Goal: Task Accomplishment & Management: Use online tool/utility

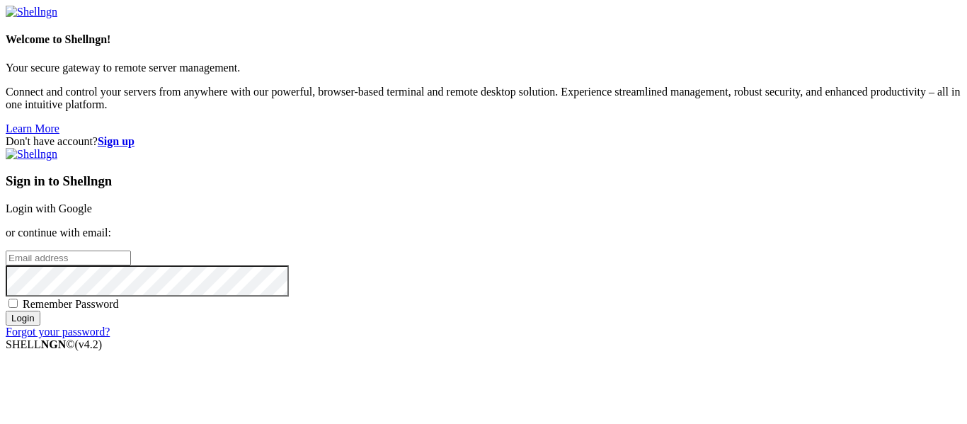
drag, startPoint x: 0, startPoint y: 0, endPoint x: 587, endPoint y: 204, distance: 621.1
click at [131, 251] on input "email" at bounding box center [68, 258] width 125 height 15
type input "[EMAIL_ADDRESS][DOMAIN_NAME]"
click at [40, 326] on input "Login" at bounding box center [23, 318] width 35 height 15
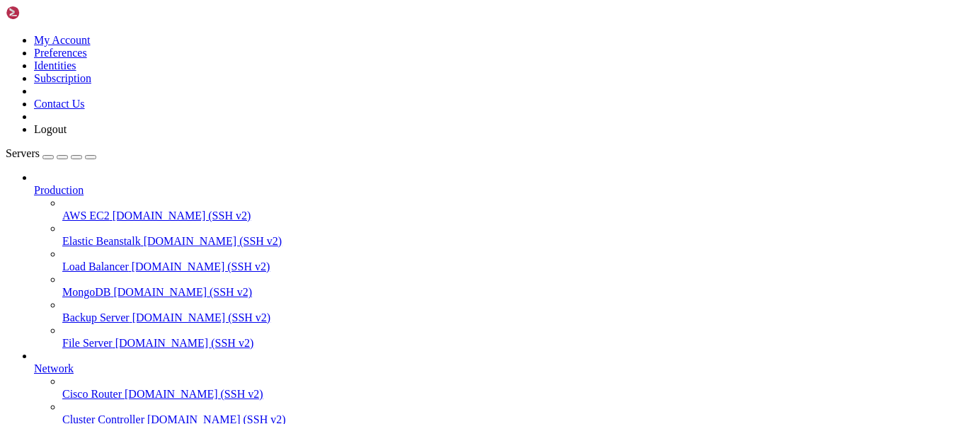
scroll to position [147, 0]
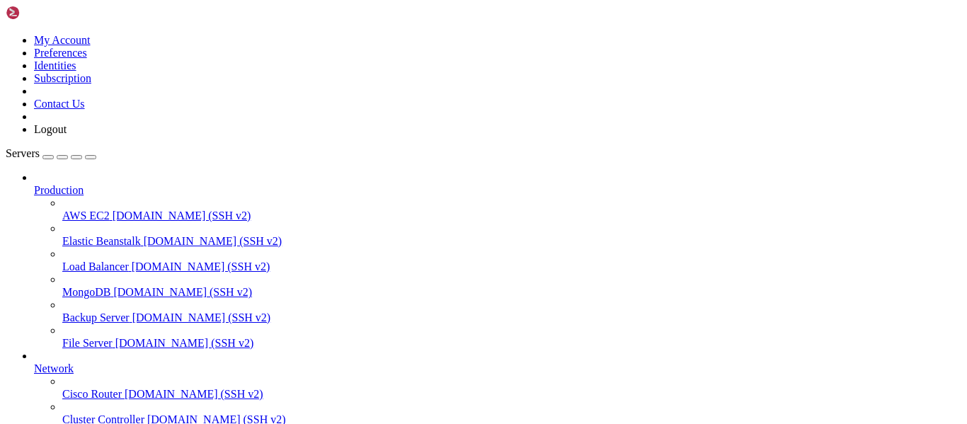
drag, startPoint x: 333, startPoint y: 965, endPoint x: 362, endPoint y: 1011, distance: 54.4
